Goal: Task Accomplishment & Management: Use online tool/utility

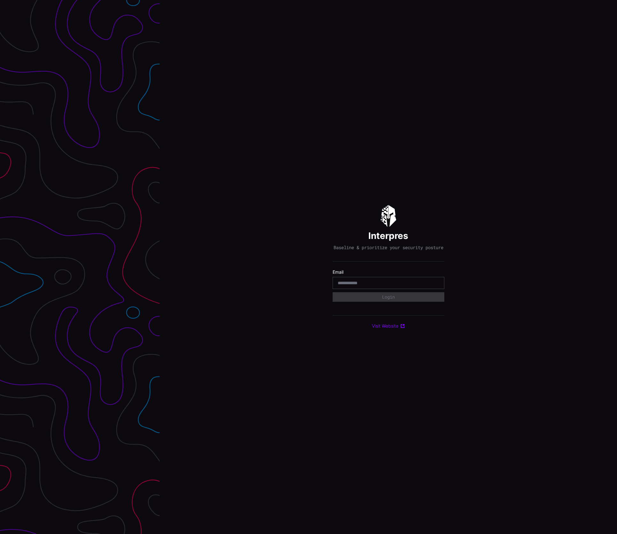
click at [346, 286] on input "email" at bounding box center [388, 283] width 101 height 6
type input "**********"
click at [332, 292] on button "Login" at bounding box center [388, 297] width 112 height 10
